Goal: Information Seeking & Learning: Learn about a topic

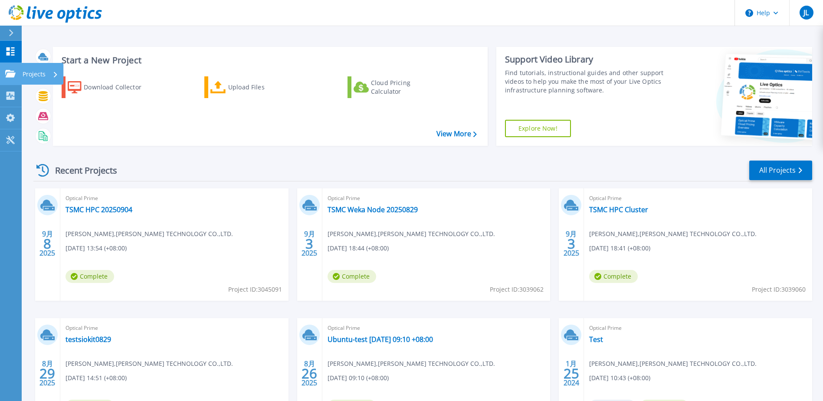
click at [51, 75] on div "Projects" at bounding box center [41, 74] width 36 height 23
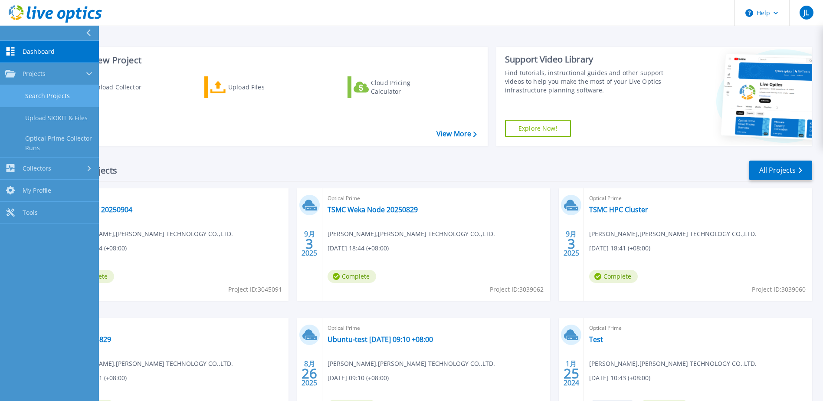
click at [53, 102] on link "Search Projects" at bounding box center [49, 96] width 99 height 22
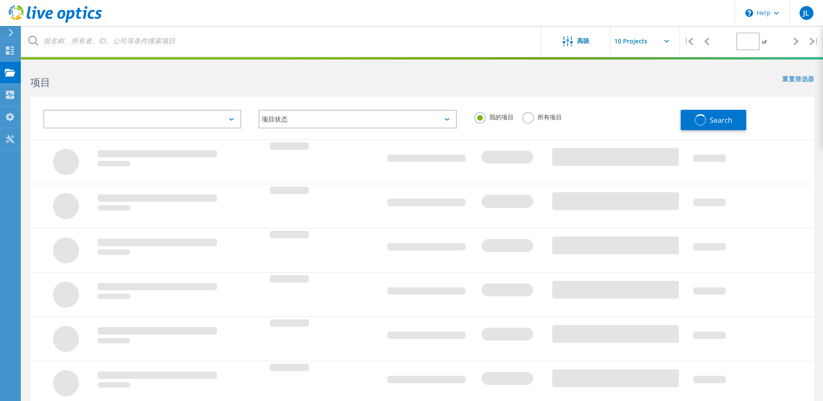
type input "1"
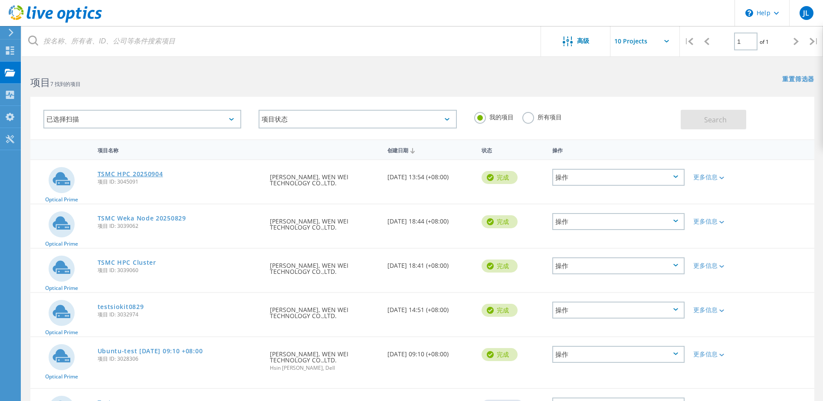
click at [151, 174] on link "TSMC HPC 20250904" at bounding box center [130, 174] width 65 height 6
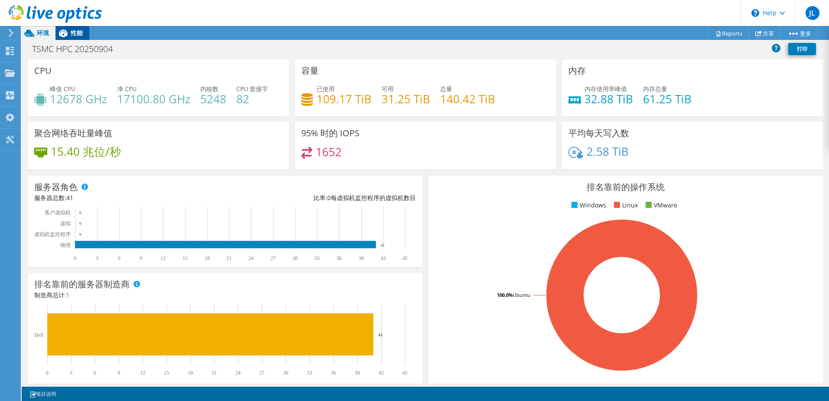
click at [80, 31] on span "性能" at bounding box center [77, 33] width 12 height 8
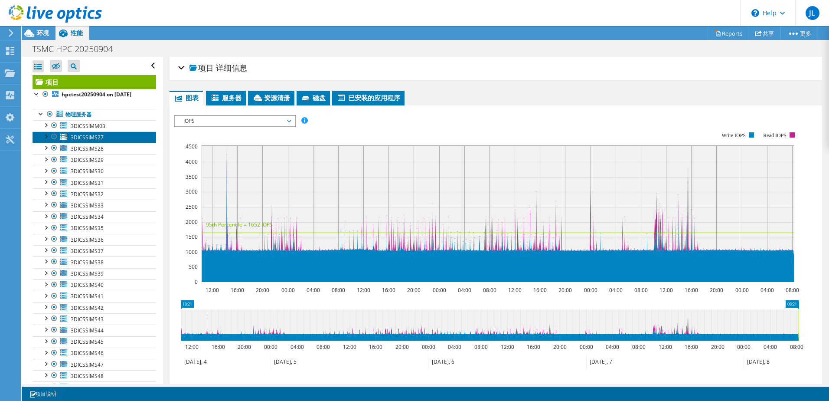
click at [96, 136] on span "3DICSSIMS27" at bounding box center [87, 137] width 33 height 7
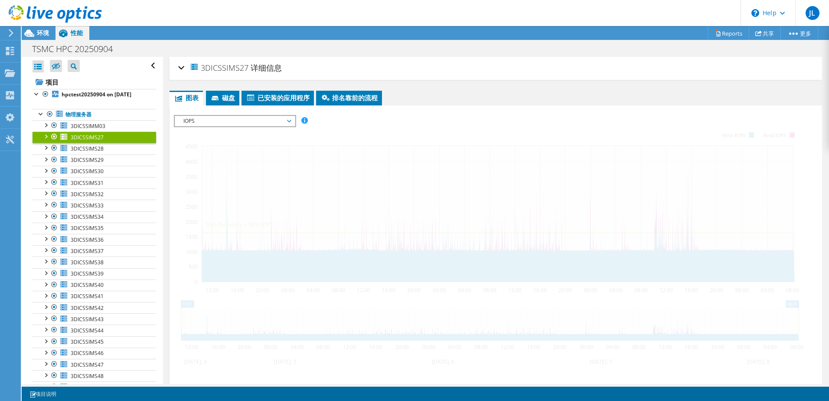
click at [254, 113] on div "IOPS 磁盘吞吐量 IO 大小 延迟 队列深度 CPU 百分比 内存 页面错误 参与 网络吞吐量 排名靠前的服务器（按页面错误排序） Workload Co…" at bounding box center [496, 261] width 644 height 301
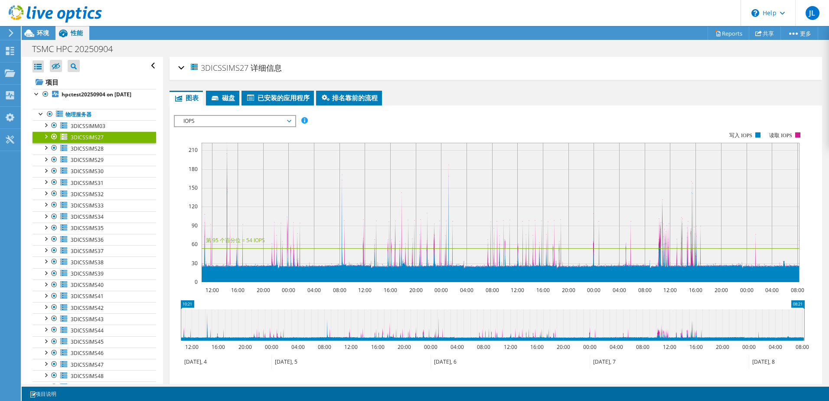
click at [253, 117] on span "IOPS" at bounding box center [234, 121] width 111 height 10
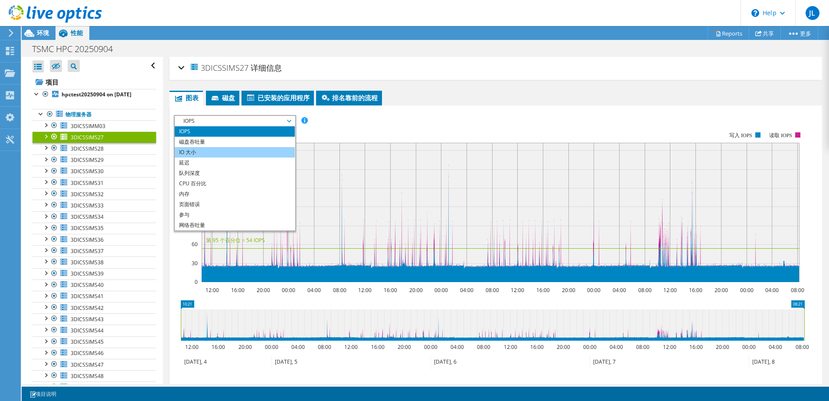
click at [233, 150] on li "IO 大小" at bounding box center [235, 152] width 120 height 10
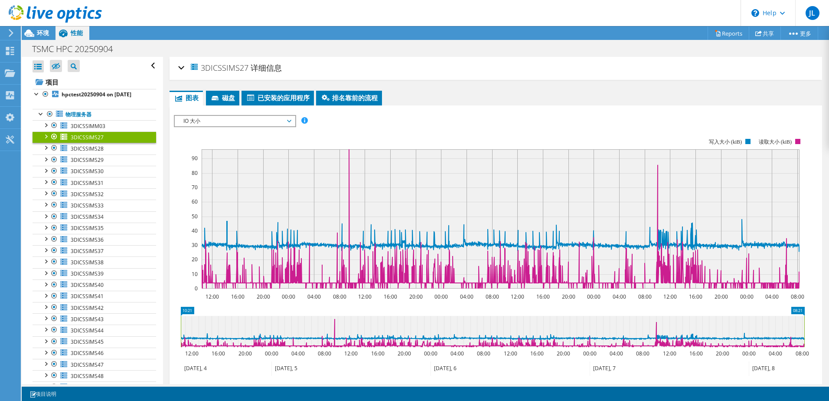
click at [260, 122] on span "IO 大小" at bounding box center [234, 121] width 111 height 10
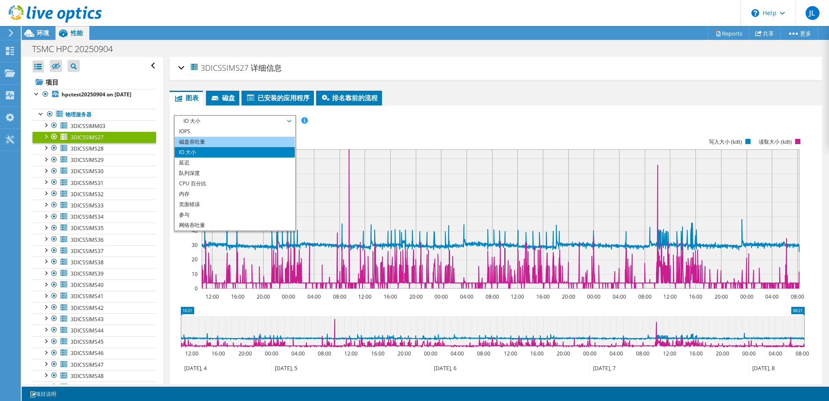
click at [259, 142] on li "磁盘吞吐量" at bounding box center [235, 142] width 120 height 10
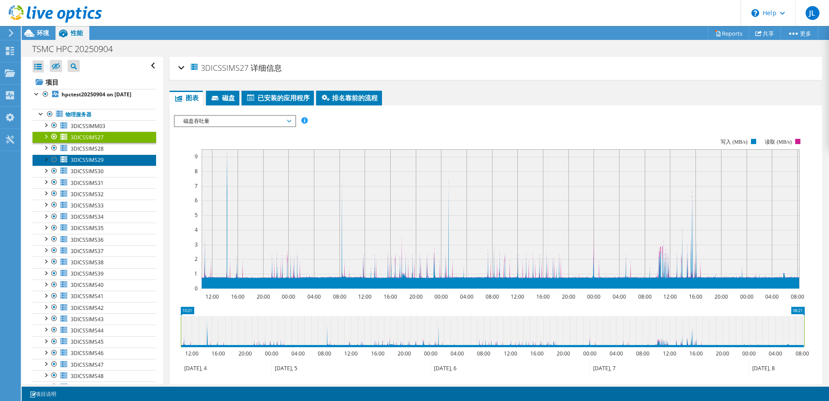
click at [116, 159] on link "3DICSSIMS29" at bounding box center [95, 159] width 124 height 11
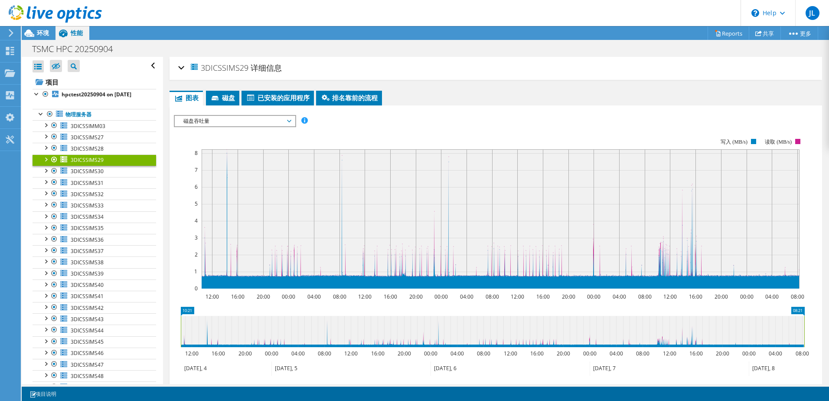
click at [249, 121] on span "磁盘吞吐量" at bounding box center [234, 121] width 111 height 10
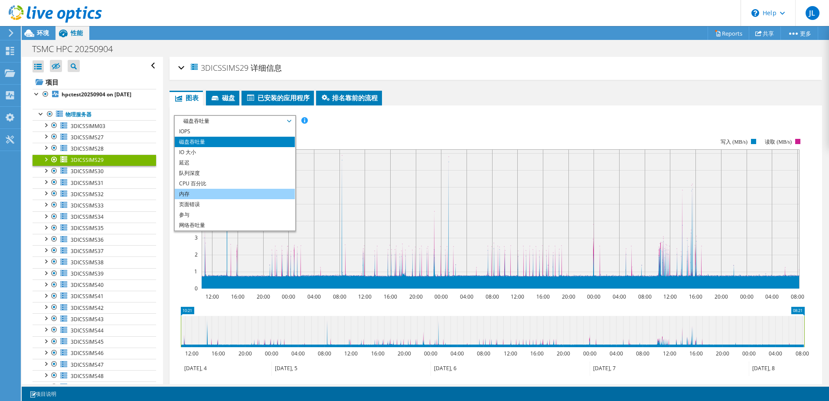
click at [244, 190] on li "内存" at bounding box center [235, 194] width 120 height 10
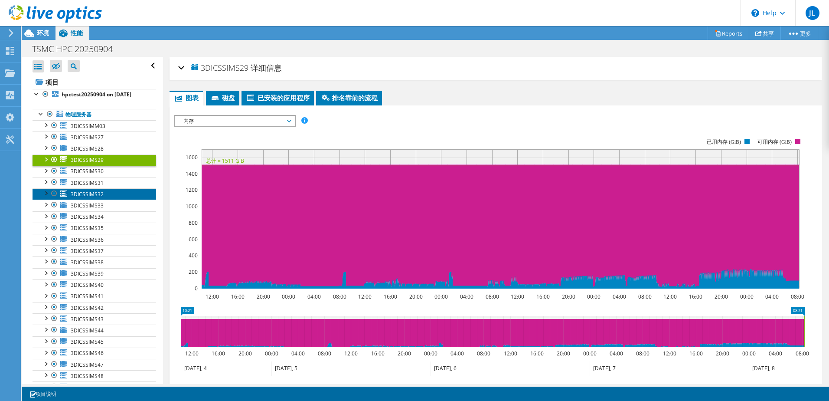
click at [98, 190] on span "3DICSSIMS32" at bounding box center [87, 193] width 33 height 7
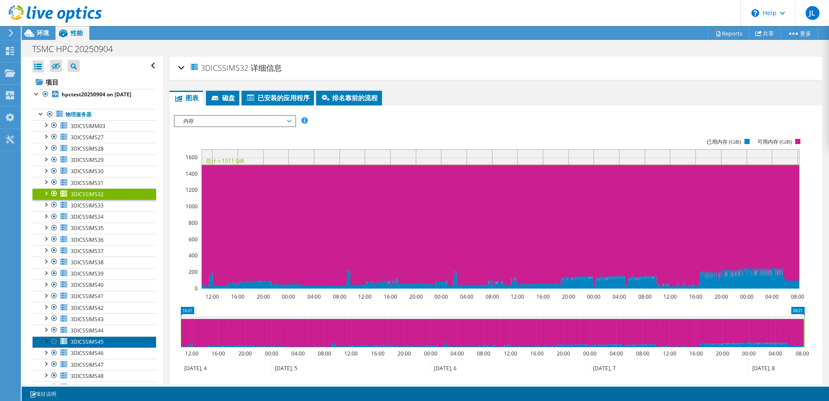
click at [107, 336] on link "3DICSSIMS45" at bounding box center [95, 341] width 124 height 11
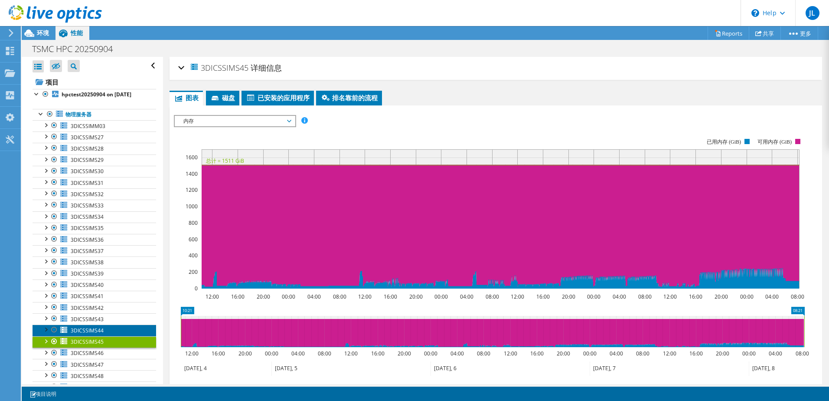
click at [109, 328] on link "3DICSSIMS44" at bounding box center [95, 329] width 124 height 11
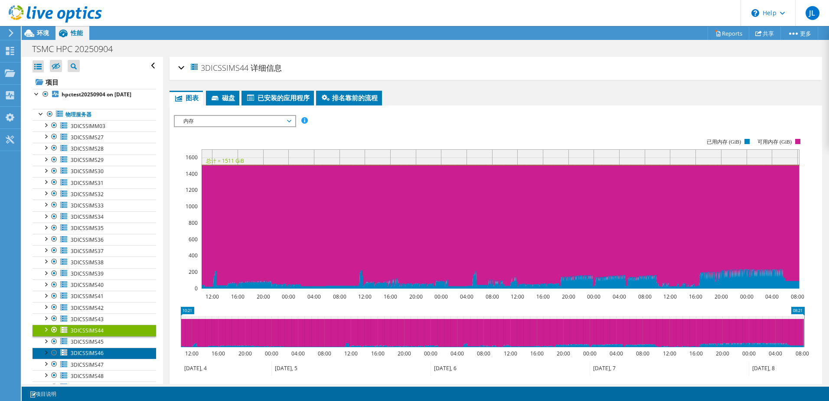
click at [101, 358] on link "3DICSSIMS46" at bounding box center [95, 352] width 124 height 11
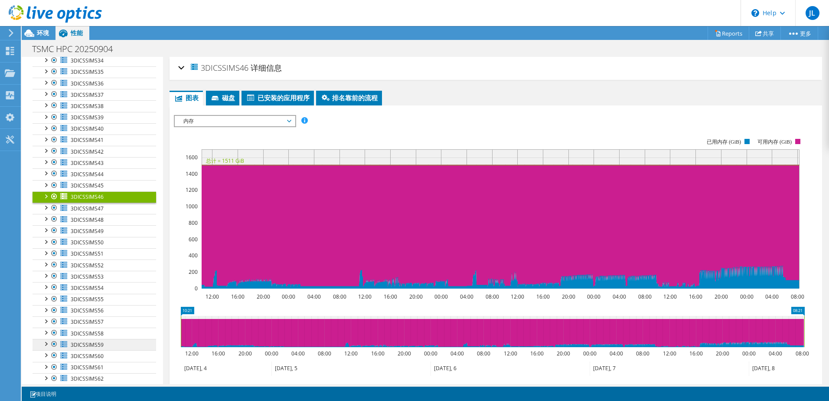
scroll to position [217, 0]
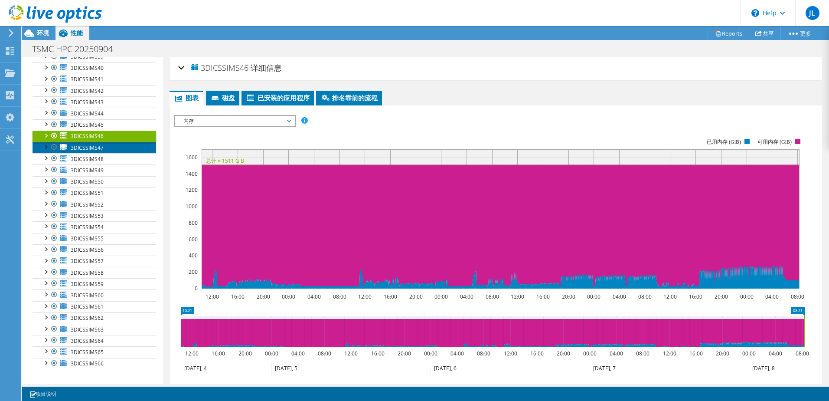
click at [103, 148] on link "3DICSSIMS47" at bounding box center [95, 147] width 124 height 11
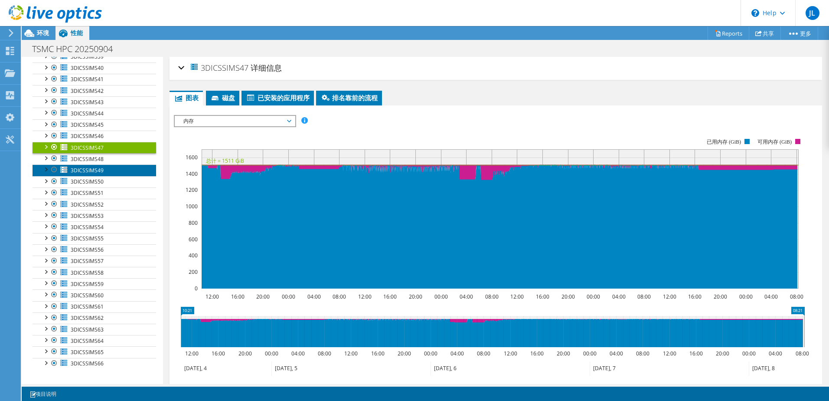
click at [110, 173] on link "3DICSSIMS49" at bounding box center [95, 169] width 124 height 11
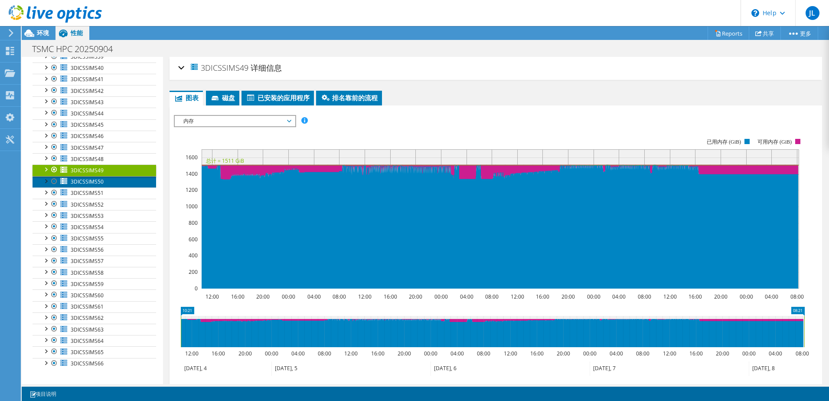
click at [106, 183] on link "3DICSSIMS50" at bounding box center [95, 181] width 124 height 11
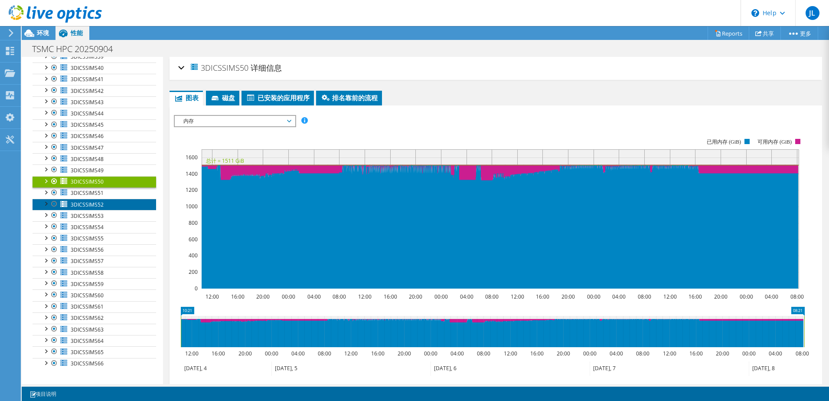
click at [111, 203] on link "3DICSSIMS52" at bounding box center [95, 204] width 124 height 11
